Goal: Task Accomplishment & Management: Manage account settings

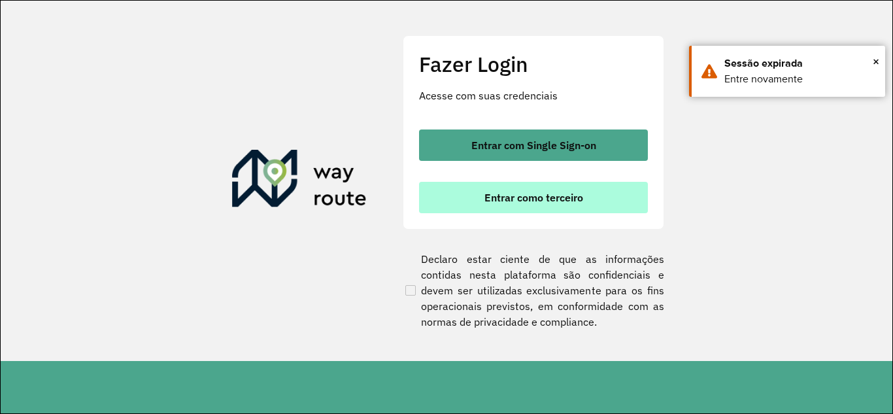
click at [510, 202] on span "Entrar como terceiro" at bounding box center [533, 197] width 99 height 10
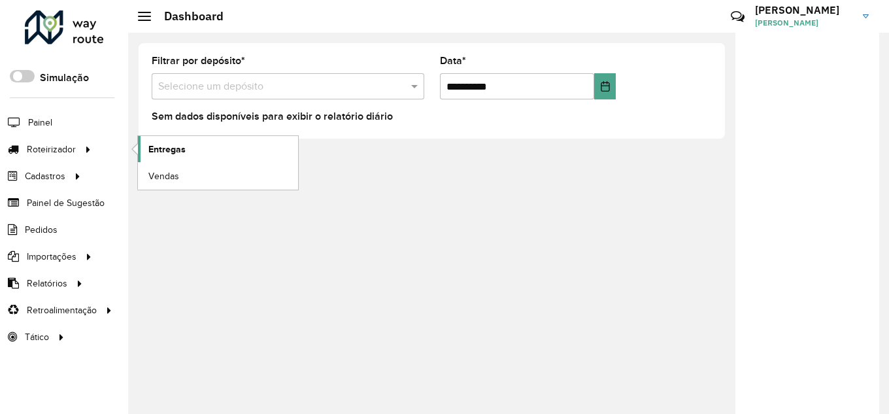
click at [200, 148] on link "Entregas" at bounding box center [218, 149] width 160 height 26
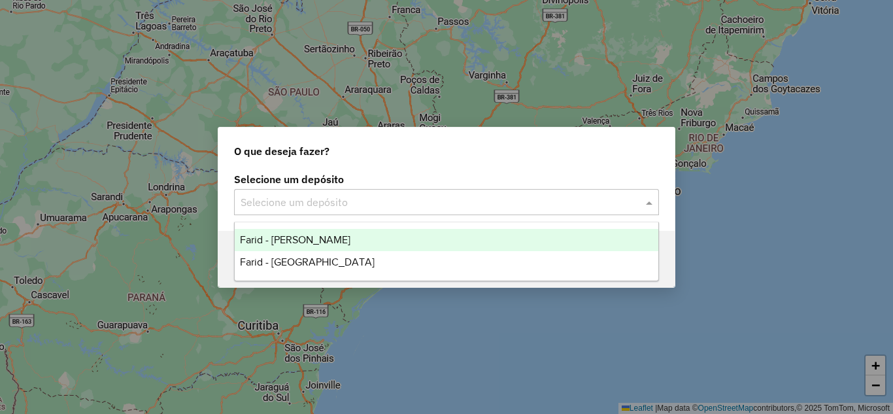
click at [287, 208] on input "text" at bounding box center [434, 203] width 386 height 16
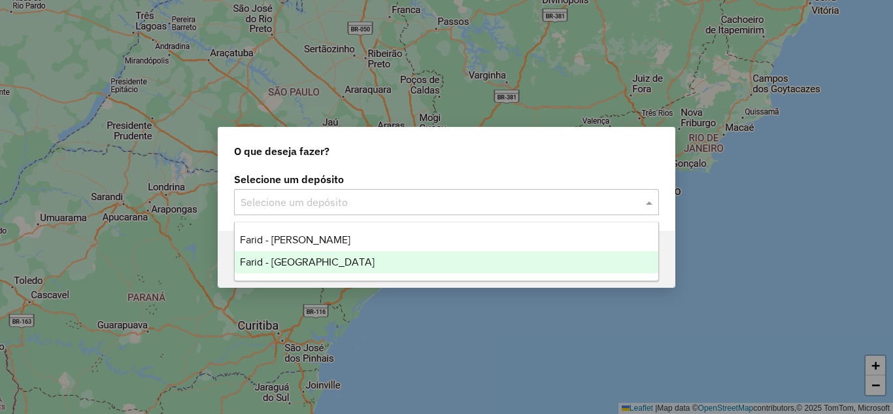
click at [304, 261] on span "Farid - São João del Rei" at bounding box center [307, 261] width 135 height 11
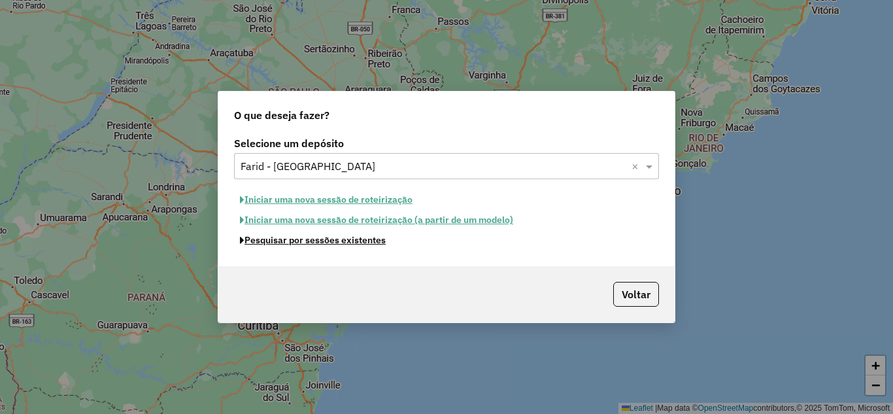
click at [310, 241] on button "Pesquisar por sessões existentes" at bounding box center [313, 240] width 158 height 20
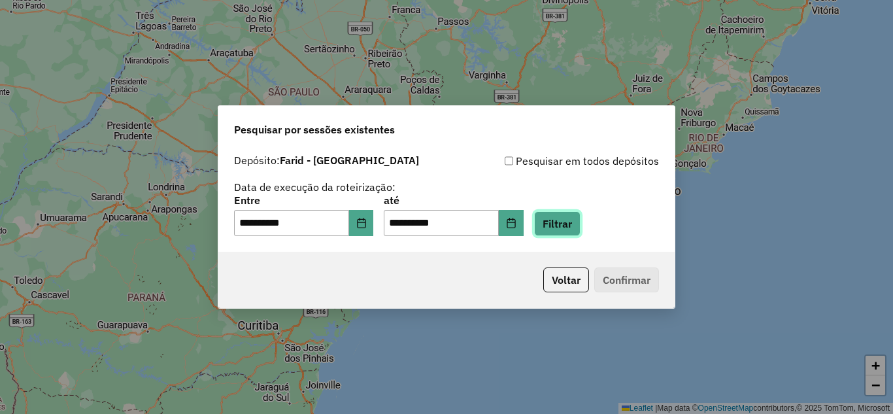
click at [580, 227] on button "Filtrar" at bounding box center [557, 223] width 46 height 25
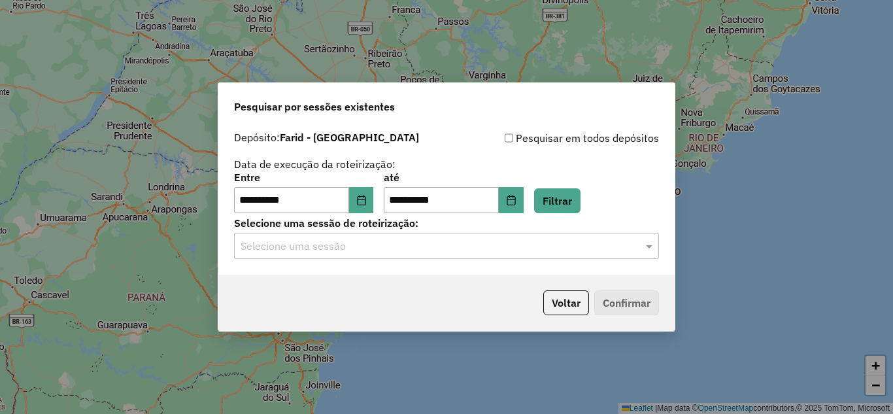
click at [368, 252] on input "text" at bounding box center [434, 247] width 386 height 16
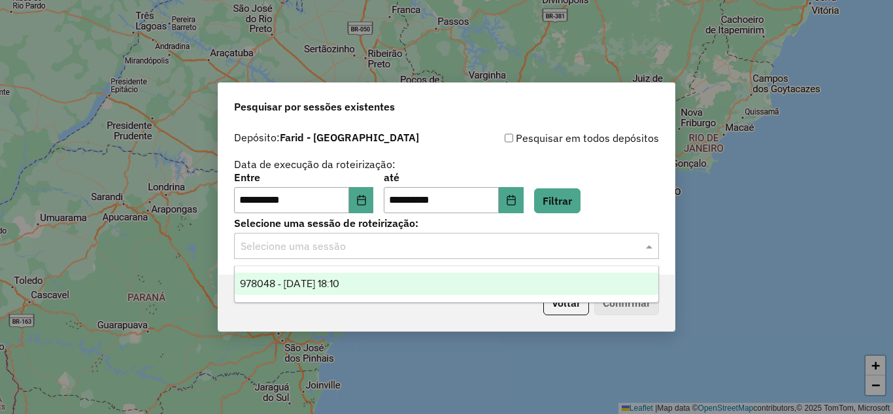
click at [388, 287] on div "978048 - 12/08/2025 18:10" at bounding box center [447, 284] width 424 height 22
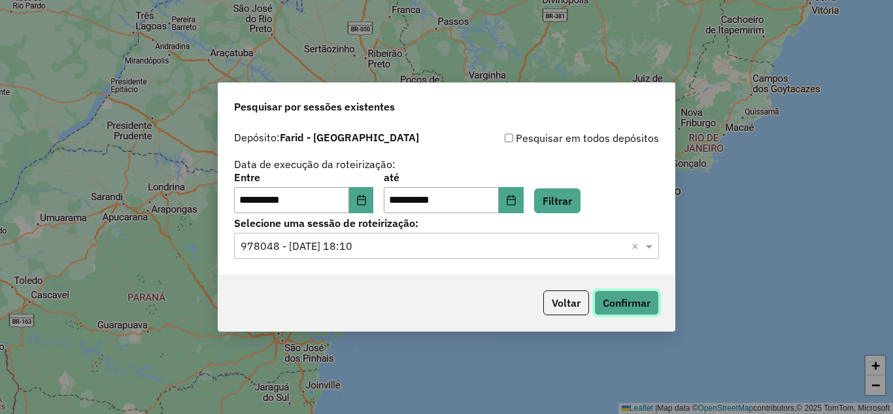
click at [622, 302] on button "Confirmar" at bounding box center [626, 302] width 65 height 25
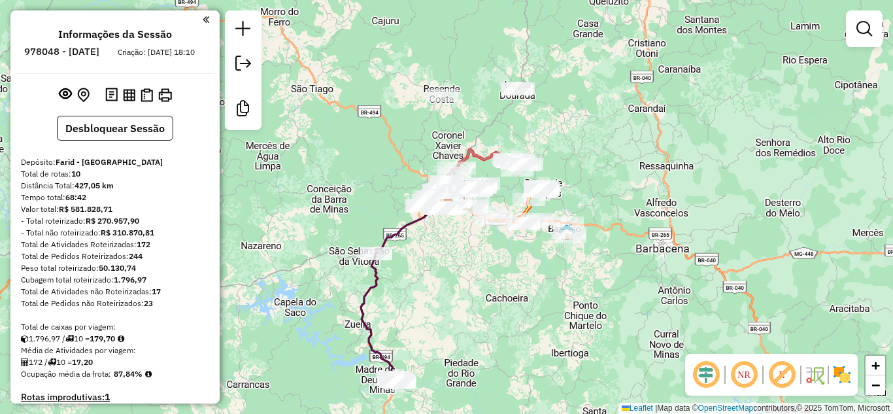
click at [845, 373] on img at bounding box center [841, 374] width 21 height 21
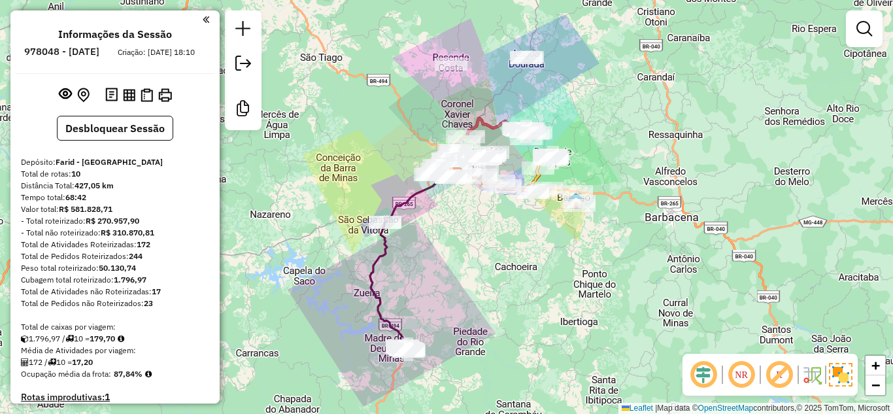
drag, startPoint x: 507, startPoint y: 313, endPoint x: 516, endPoint y: 282, distance: 32.7
click at [516, 282] on div "Janela de atendimento Grade de atendimento Capacidade Transportadoras Veículos …" at bounding box center [446, 207] width 893 height 414
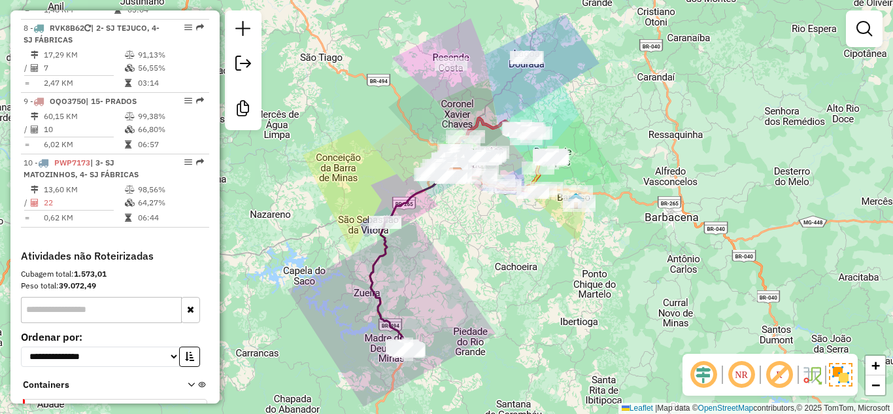
scroll to position [916, 0]
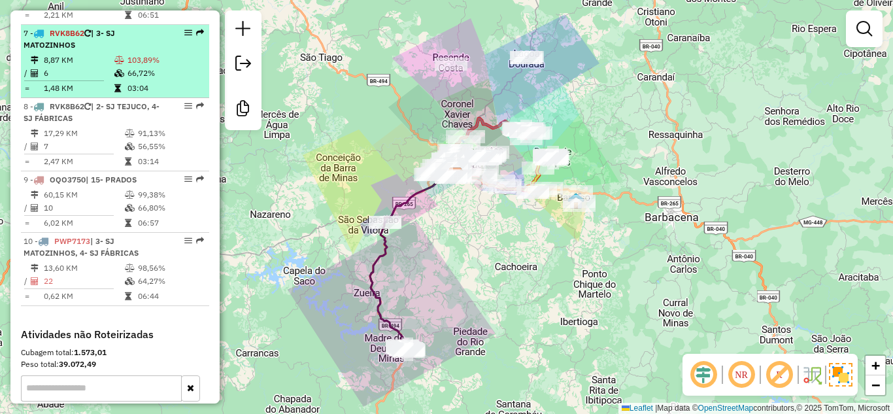
click at [132, 58] on td "103,89%" at bounding box center [165, 60] width 76 height 13
select select "**********"
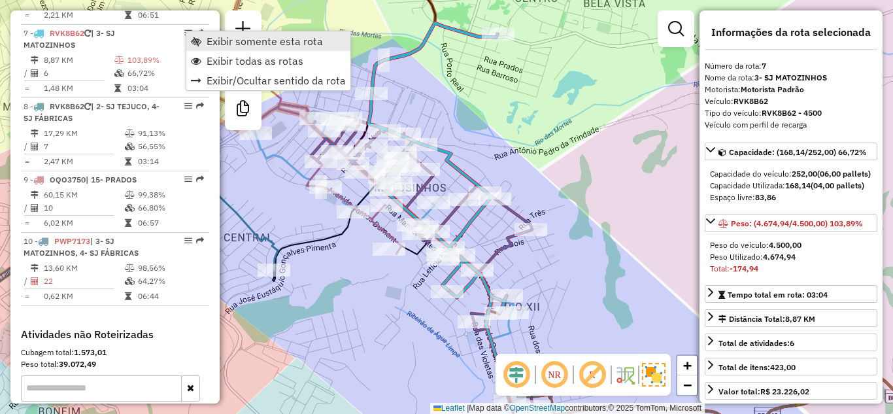
click at [209, 41] on span "Exibir somente esta rota" at bounding box center [265, 41] width 116 height 10
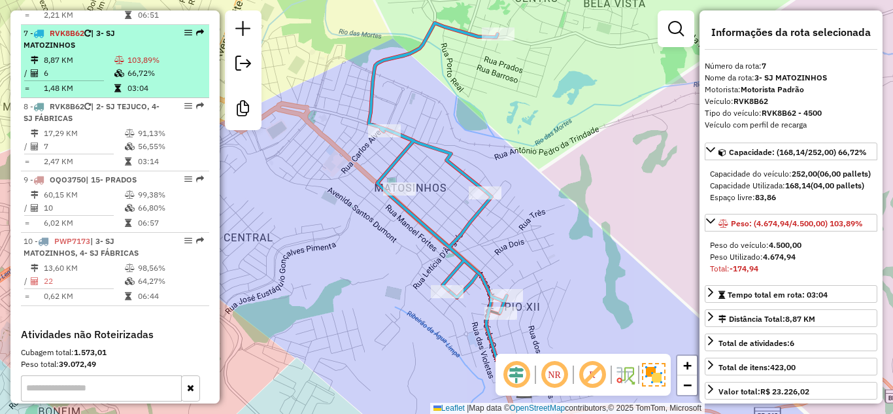
click at [103, 64] on td "8,87 KM" at bounding box center [78, 60] width 71 height 13
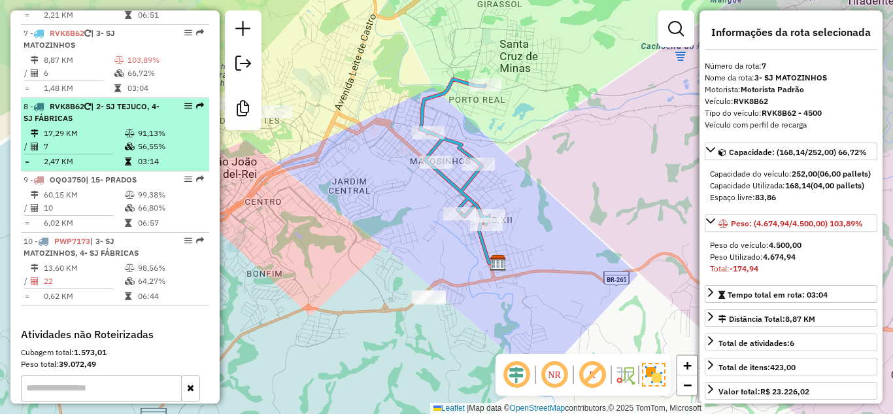
click at [118, 132] on td "17,29 KM" at bounding box center [83, 133] width 81 height 13
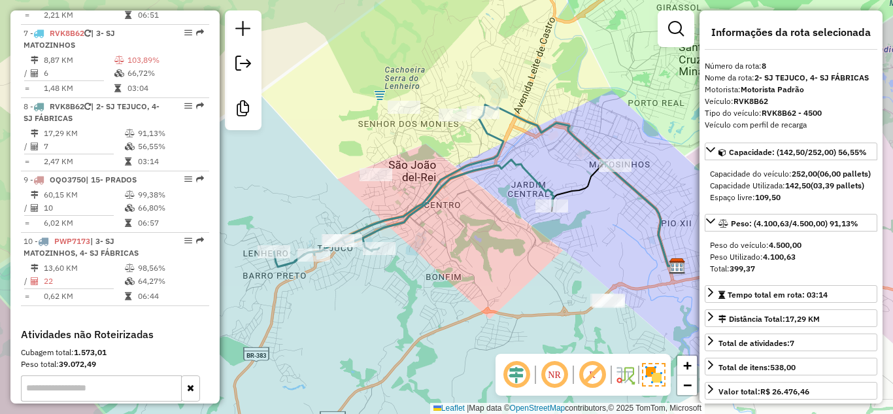
drag, startPoint x: 403, startPoint y: 261, endPoint x: 467, endPoint y: 226, distance: 73.1
click at [467, 226] on div "Janela de atendimento Grade de atendimento Capacidade Transportadoras Veículos …" at bounding box center [446, 207] width 893 height 414
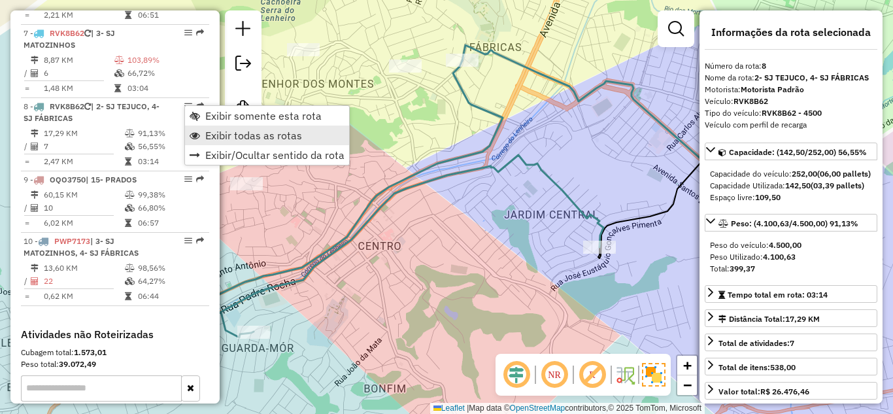
click at [237, 133] on span "Exibir todas as rotas" at bounding box center [253, 135] width 97 height 10
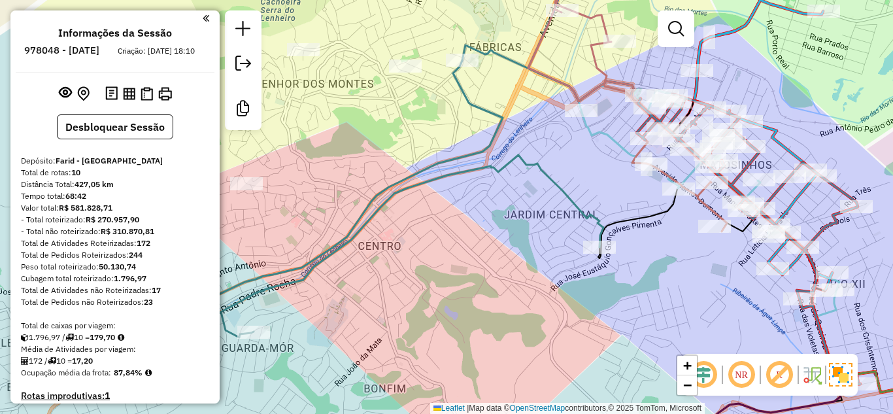
scroll to position [0, 0]
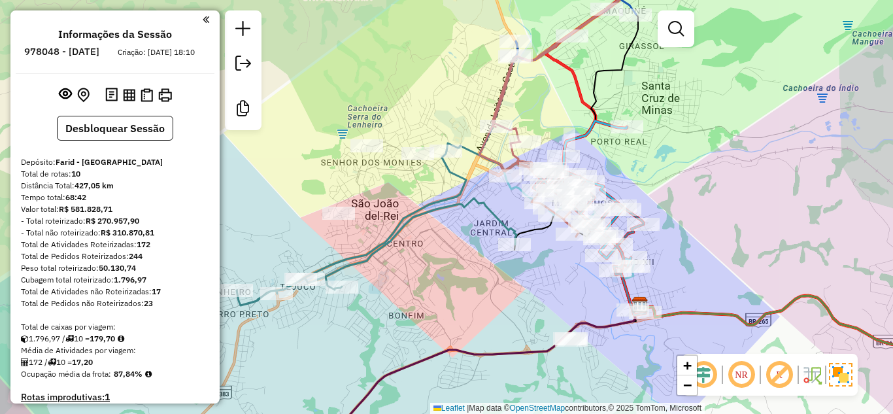
click at [458, 262] on div "Janela de atendimento Grade de atendimento Capacidade Transportadoras Veículos …" at bounding box center [446, 207] width 893 height 414
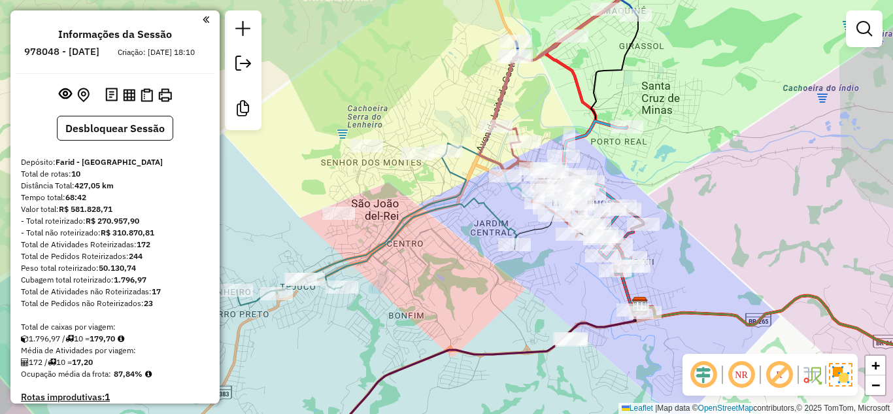
drag, startPoint x: 462, startPoint y: 286, endPoint x: 459, endPoint y: 246, distance: 40.0
click at [459, 249] on div "Janela de atendimento Grade de atendimento Capacidade Transportadoras Veículos …" at bounding box center [446, 207] width 893 height 414
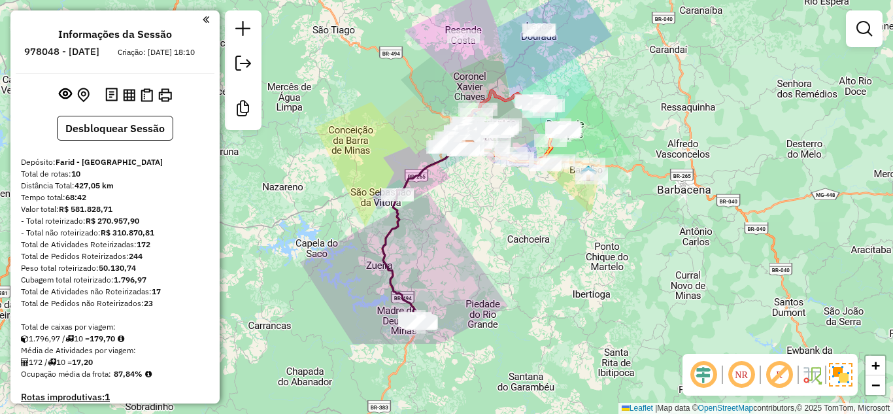
drag, startPoint x: 509, startPoint y: 329, endPoint x: 503, endPoint y: 233, distance: 96.2
click at [503, 233] on div "Janela de atendimento Grade de atendimento Capacidade Transportadoras Veículos …" at bounding box center [446, 207] width 893 height 414
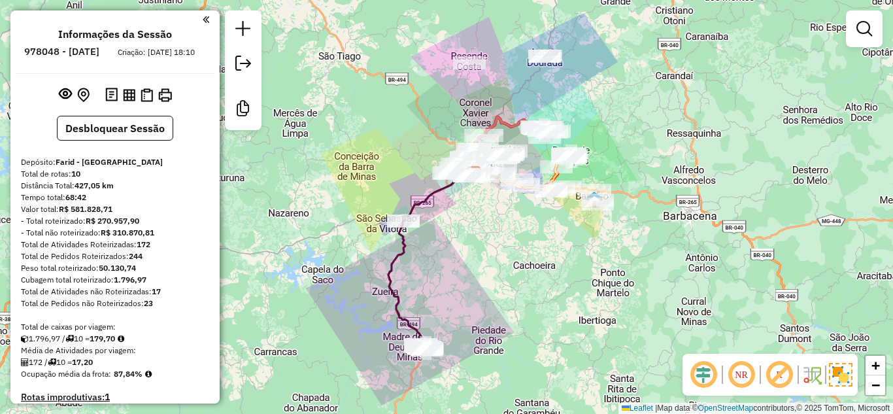
drag, startPoint x: 507, startPoint y: 242, endPoint x: 509, endPoint y: 256, distance: 13.9
click at [509, 256] on div "Janela de atendimento Grade de atendimento Capacidade Transportadoras Veículos …" at bounding box center [446, 207] width 893 height 414
click at [492, 273] on div "Janela de atendimento Grade de atendimento Capacidade Transportadoras Veículos …" at bounding box center [446, 207] width 893 height 414
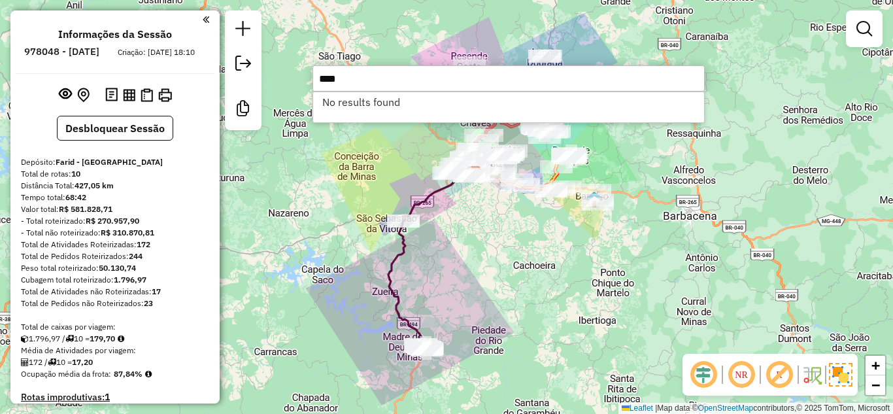
type input "****"
click at [522, 230] on div "Rota 3 - Placa PVC4F86 10171 - [PERSON_NAME] E ES Janela de atendimento Grade d…" at bounding box center [446, 207] width 893 height 414
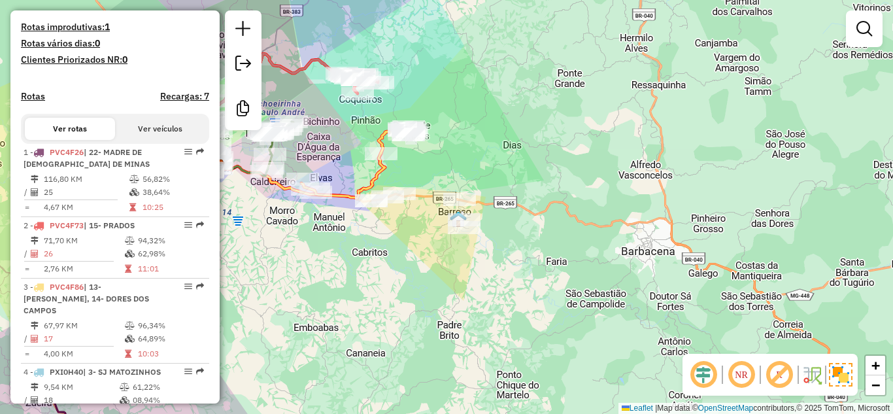
scroll to position [523, 0]
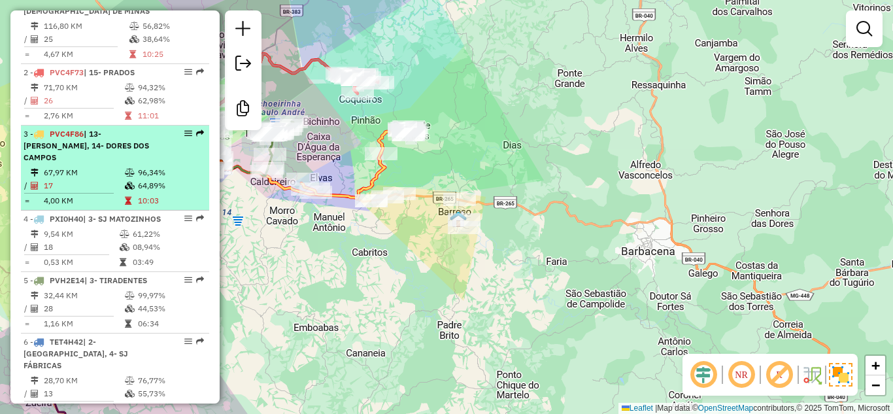
select select "**********"
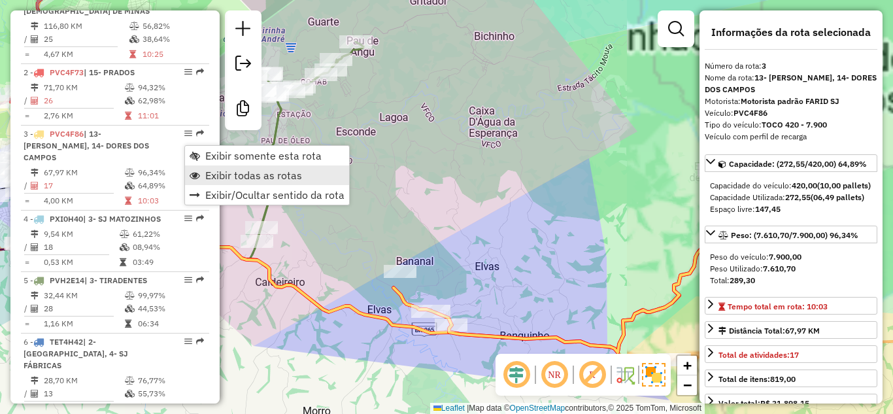
click at [239, 173] on span "Exibir todas as rotas" at bounding box center [253, 175] width 97 height 10
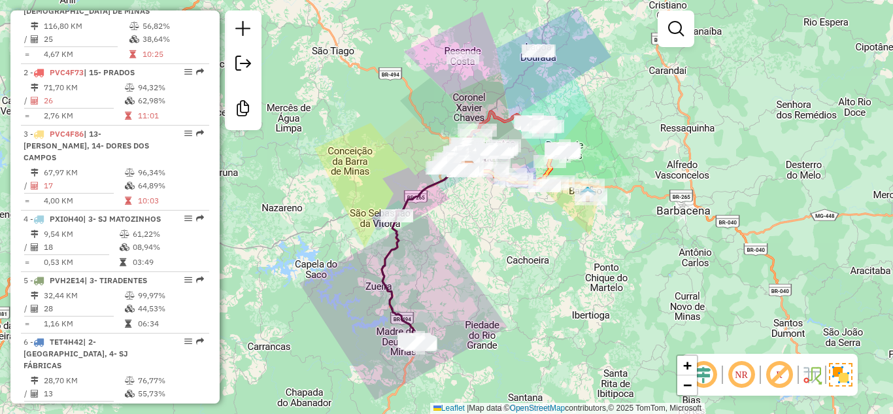
drag, startPoint x: 526, startPoint y: 323, endPoint x: 522, endPoint y: 286, distance: 37.5
click at [522, 286] on div "Janela de atendimento Grade de atendimento Capacidade Transportadoras Veículos …" at bounding box center [446, 207] width 893 height 414
click at [512, 227] on div "Janela de atendimento Grade de atendimento Capacidade Transportadoras Veículos …" at bounding box center [446, 207] width 893 height 414
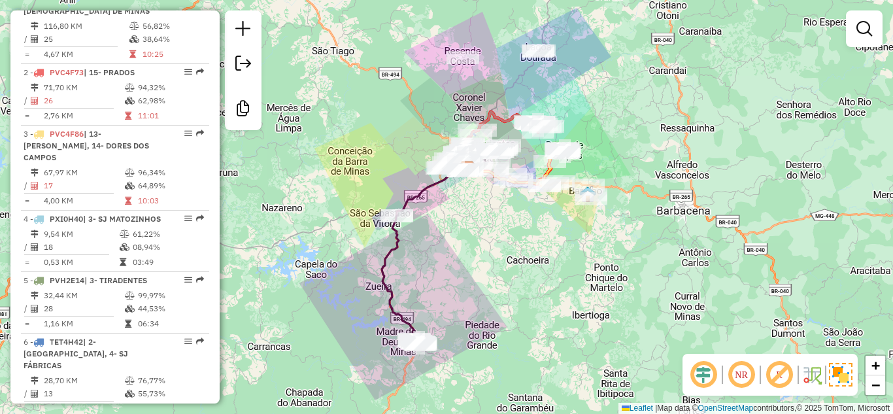
click at [447, 301] on div "Janela de atendimento Grade de atendimento Capacidade Transportadoras Veículos …" at bounding box center [446, 207] width 893 height 414
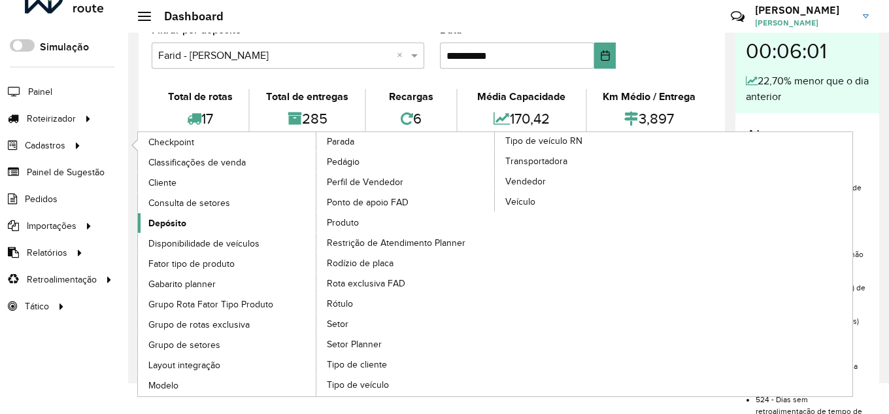
scroll to position [46, 0]
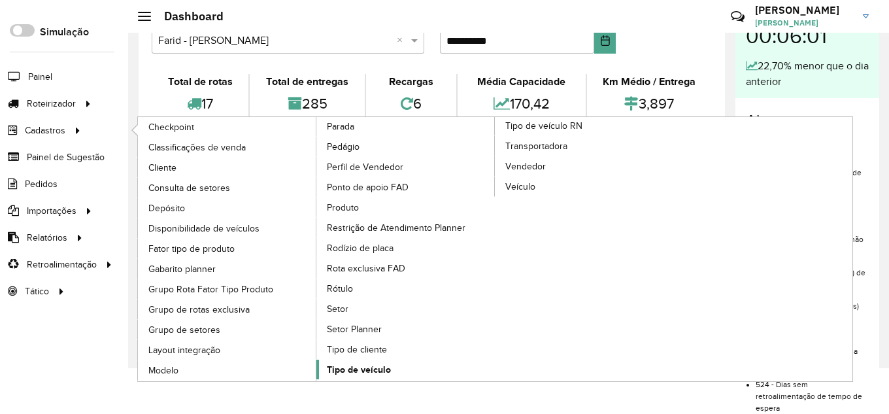
click at [356, 371] on span "Tipo de veículo" at bounding box center [359, 370] width 64 height 14
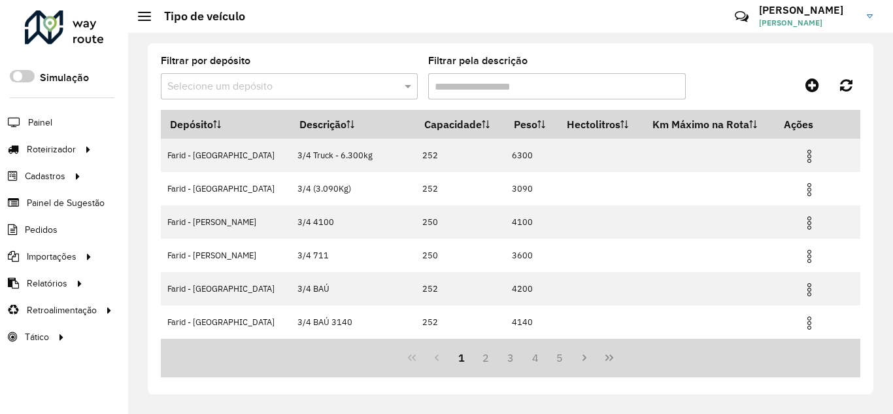
click at [342, 80] on input "text" at bounding box center [276, 87] width 218 height 16
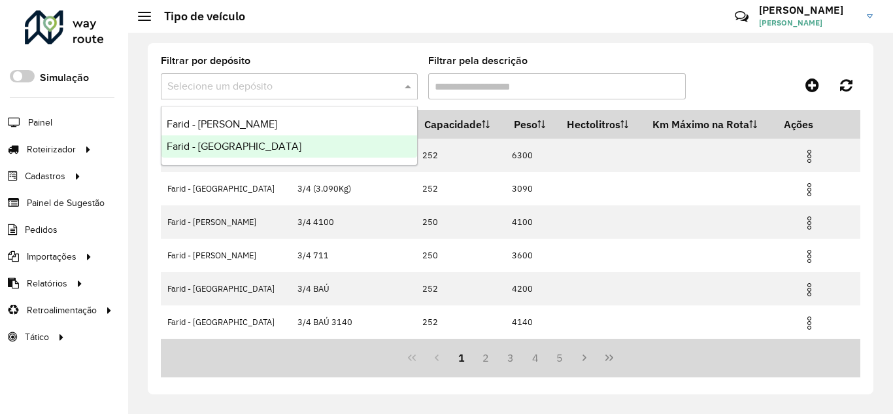
click at [293, 148] on div "Farid - [GEOGRAPHIC_DATA]" at bounding box center [289, 146] width 256 height 22
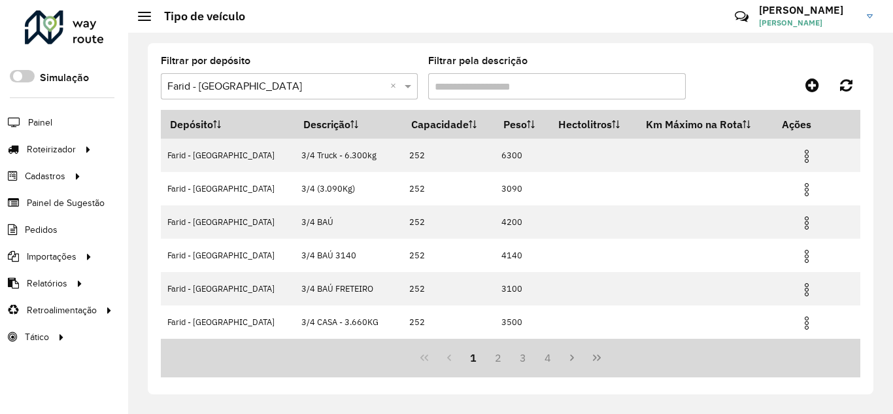
click at [518, 81] on input "Filtrar pela descrição" at bounding box center [556, 86] width 257 height 26
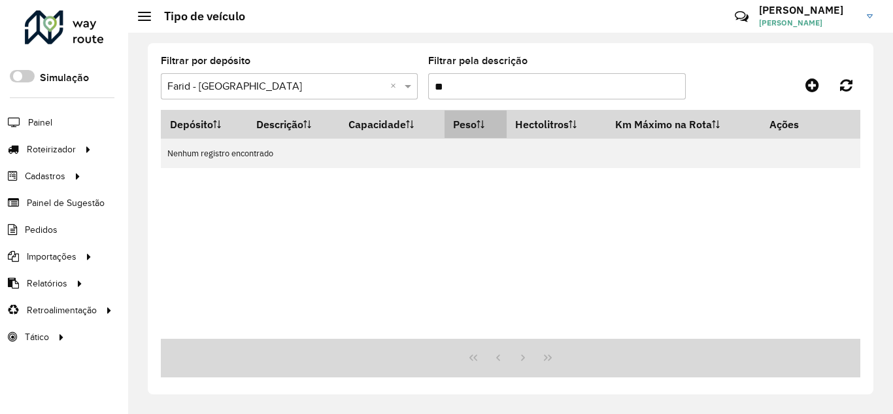
type input "*"
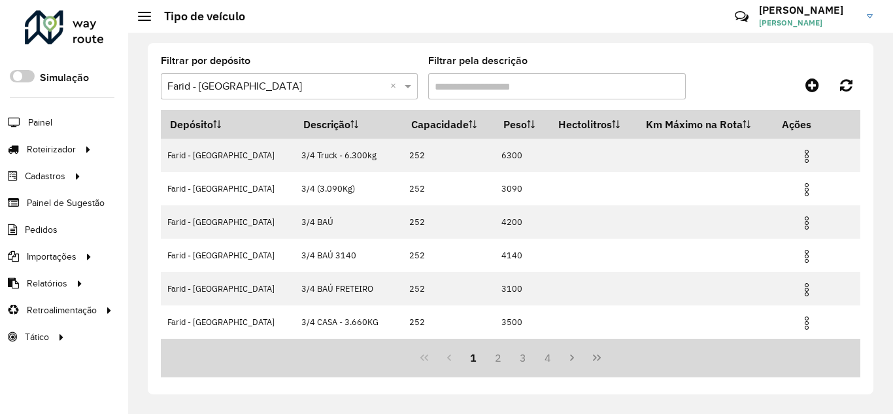
scroll to position [200, 0]
click at [487, 361] on button "2" at bounding box center [498, 357] width 25 height 25
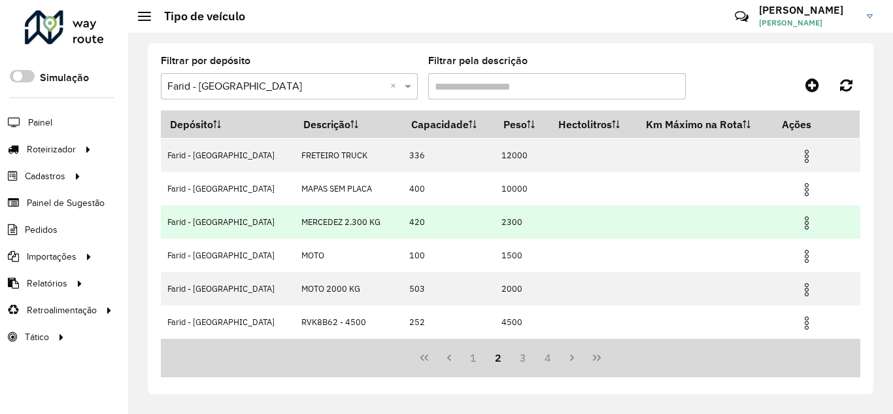
drag, startPoint x: 392, startPoint y: 220, endPoint x: 419, endPoint y: 222, distance: 27.5
click at [419, 222] on td "420" at bounding box center [448, 221] width 92 height 33
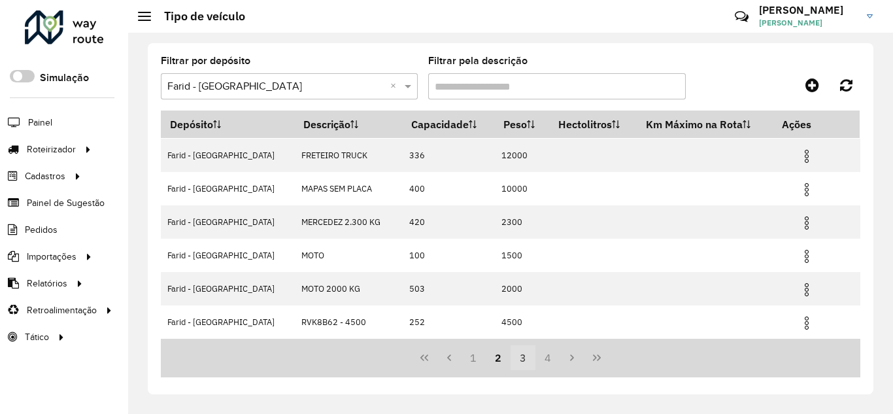
click at [520, 361] on button "3" at bounding box center [523, 357] width 25 height 25
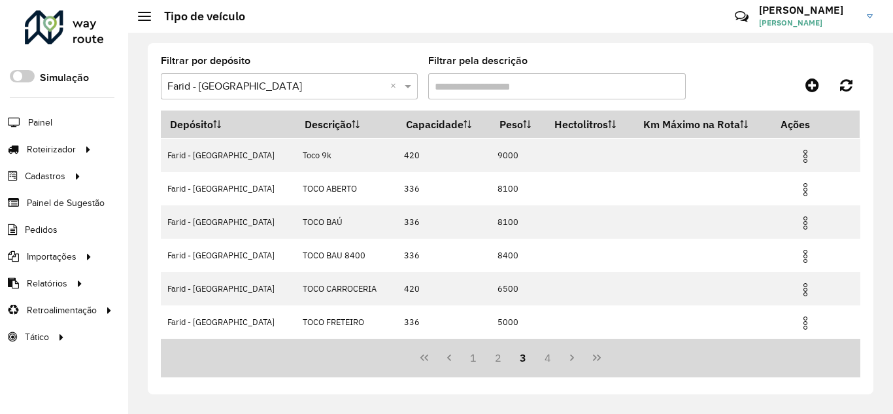
scroll to position [0, 0]
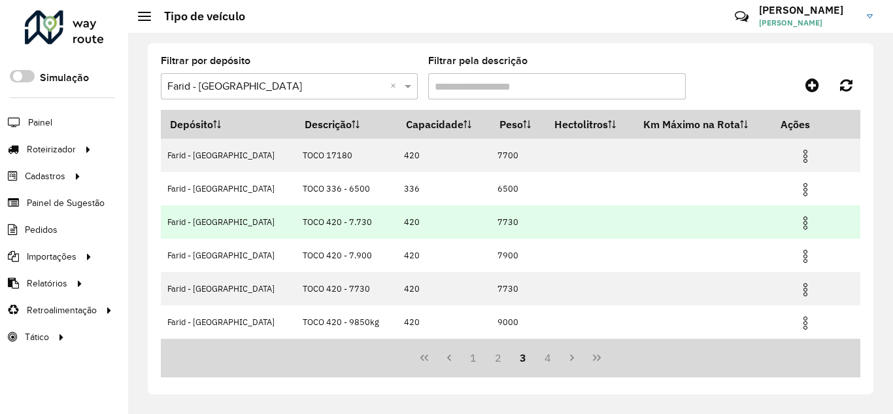
click at [802, 224] on img at bounding box center [805, 223] width 16 height 16
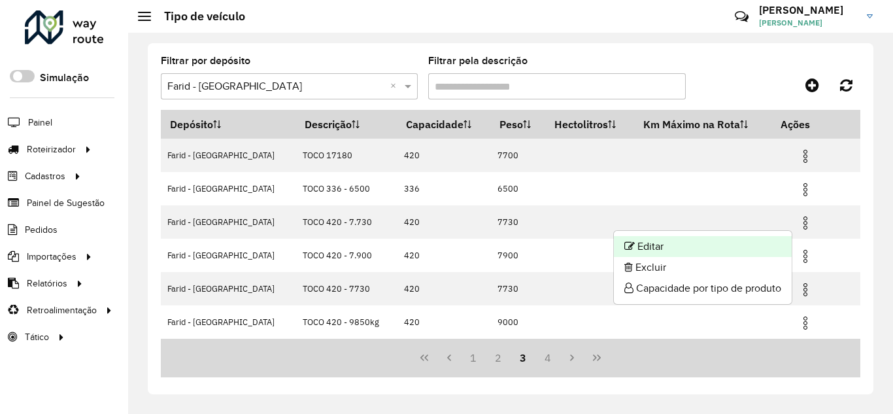
click at [689, 246] on li "Editar" at bounding box center [703, 246] width 178 height 21
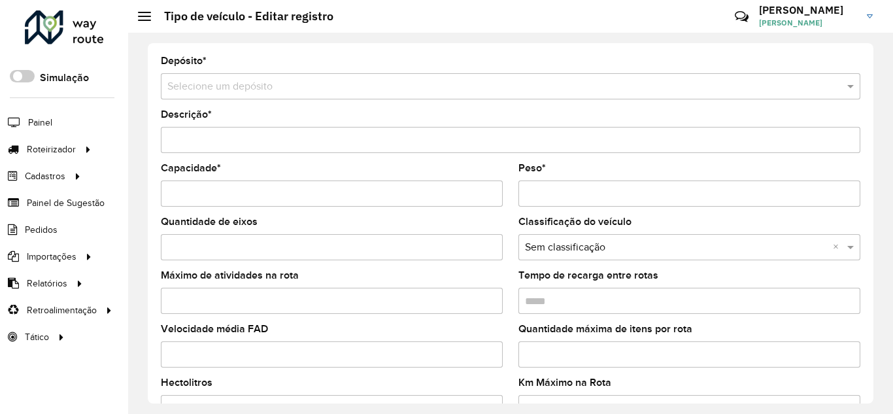
type input "**********"
type input "***"
type input "****"
click at [804, 52] on div "**********" at bounding box center [511, 223] width 726 height 360
click at [206, 194] on input "***" at bounding box center [332, 193] width 342 height 26
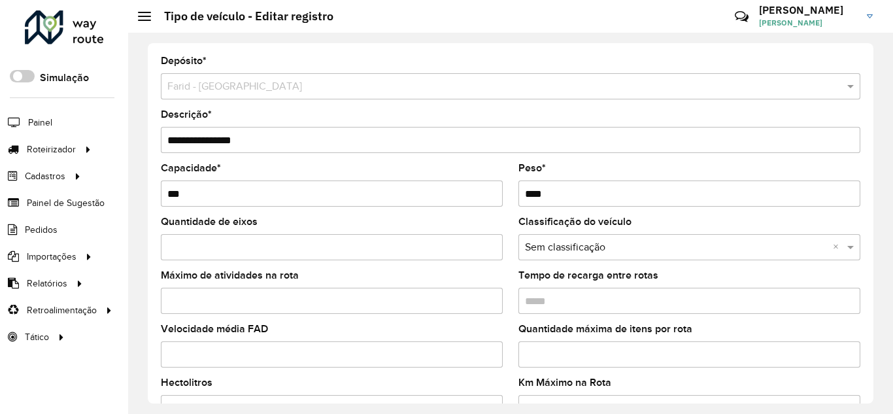
click at [207, 165] on label "Capacidade *" at bounding box center [191, 168] width 60 height 16
click at [207, 180] on input "***" at bounding box center [332, 193] width 342 height 26
click at [220, 166] on span "*" at bounding box center [219, 167] width 4 height 11
click at [220, 180] on input "***" at bounding box center [332, 193] width 342 height 26
drag, startPoint x: 191, startPoint y: 194, endPoint x: 154, endPoint y: 195, distance: 36.6
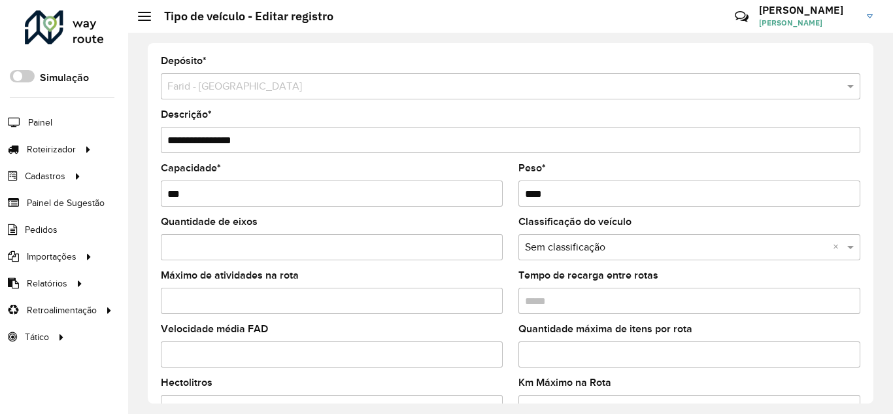
click at [154, 195] on formly-field "Capacidade * ***" at bounding box center [332, 190] width 358 height 54
click at [434, 54] on div "**********" at bounding box center [511, 223] width 726 height 360
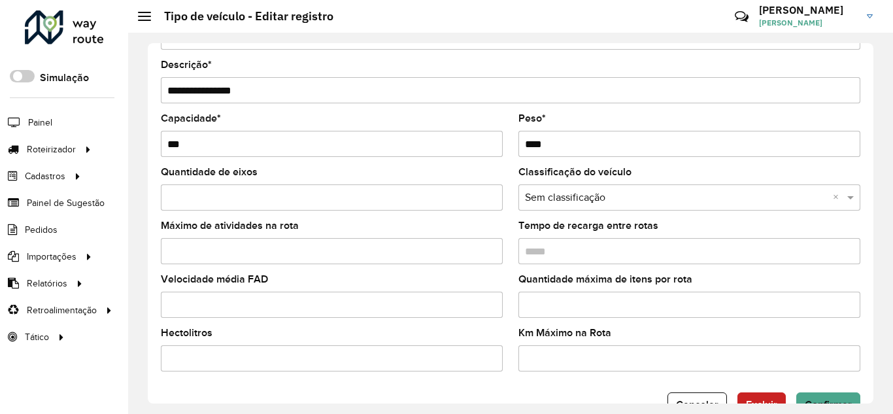
scroll to position [87, 0]
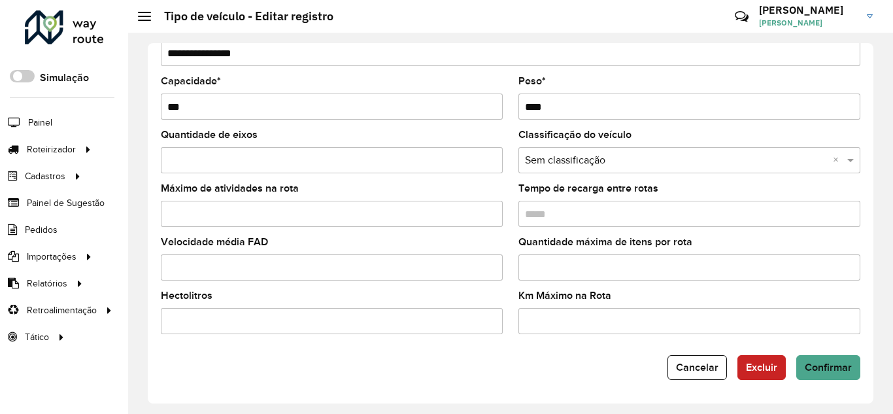
click at [205, 108] on input "***" at bounding box center [332, 106] width 342 height 26
drag, startPoint x: 216, startPoint y: 109, endPoint x: 159, endPoint y: 109, distance: 56.9
click at [159, 109] on formly-field "Capacidade * ***" at bounding box center [332, 103] width 358 height 54
click at [689, 369] on span "Cancelar" at bounding box center [697, 366] width 42 height 11
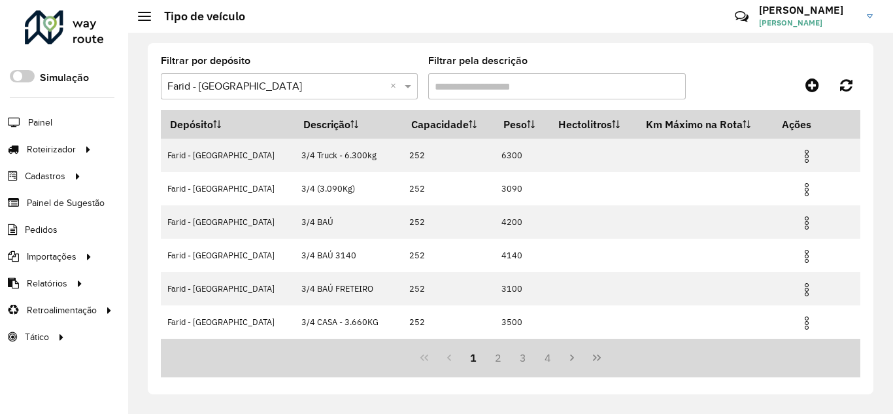
click at [487, 11] on hb-header "Tipo de veículo Críticas? Dúvidas? Elogios? Sugestões? Entre em contato conosco…" at bounding box center [510, 16] width 765 height 33
click at [593, 18] on hb-header "Tipo de veículo Críticas? Dúvidas? Elogios? Sugestões? Entre em contato conosco…" at bounding box center [510, 16] width 765 height 33
click at [688, 22] on hb-header "Tipo de veículo Críticas? Dúvidas? Elogios? Sugestões? Entre em contato conosco…" at bounding box center [510, 16] width 765 height 33
